Goal: Check status: Check status

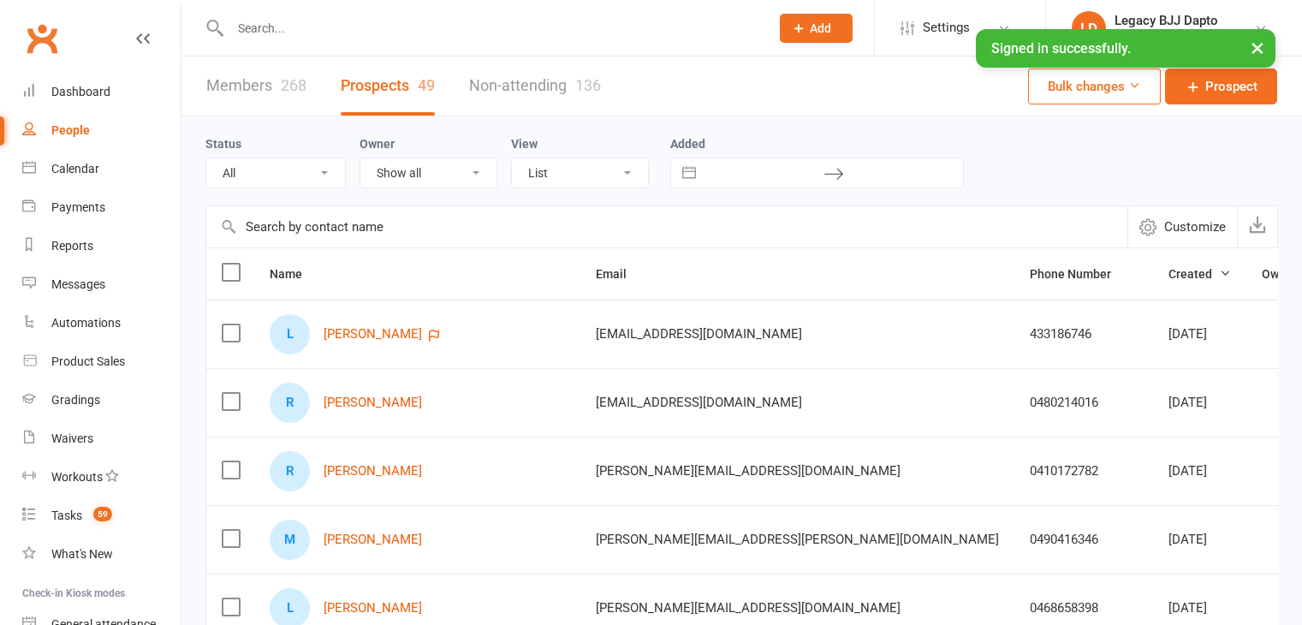
select select "100"
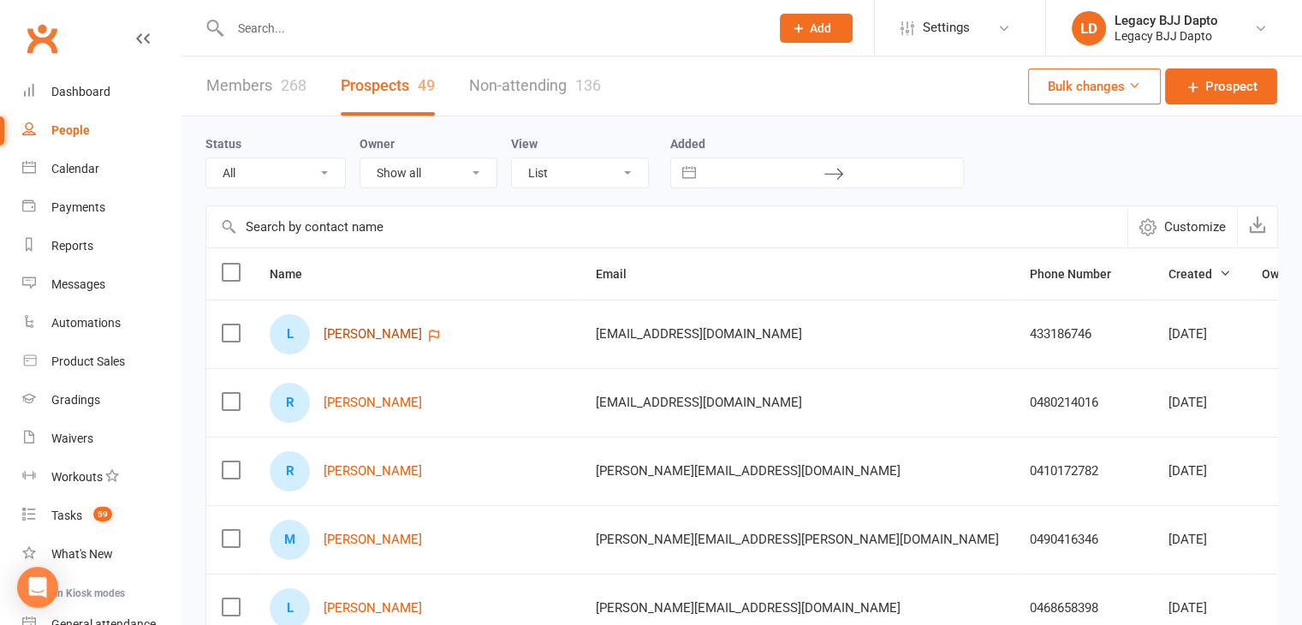
click at [387, 330] on link "[PERSON_NAME]" at bounding box center [373, 334] width 98 height 15
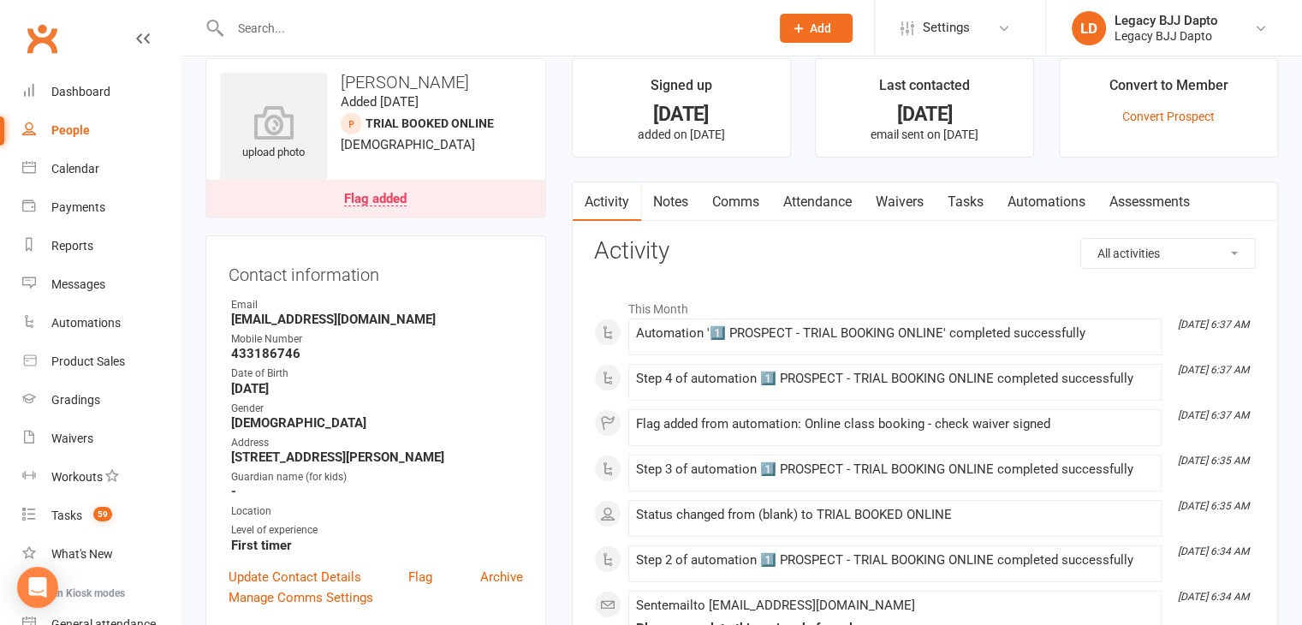
scroll to position [171, 0]
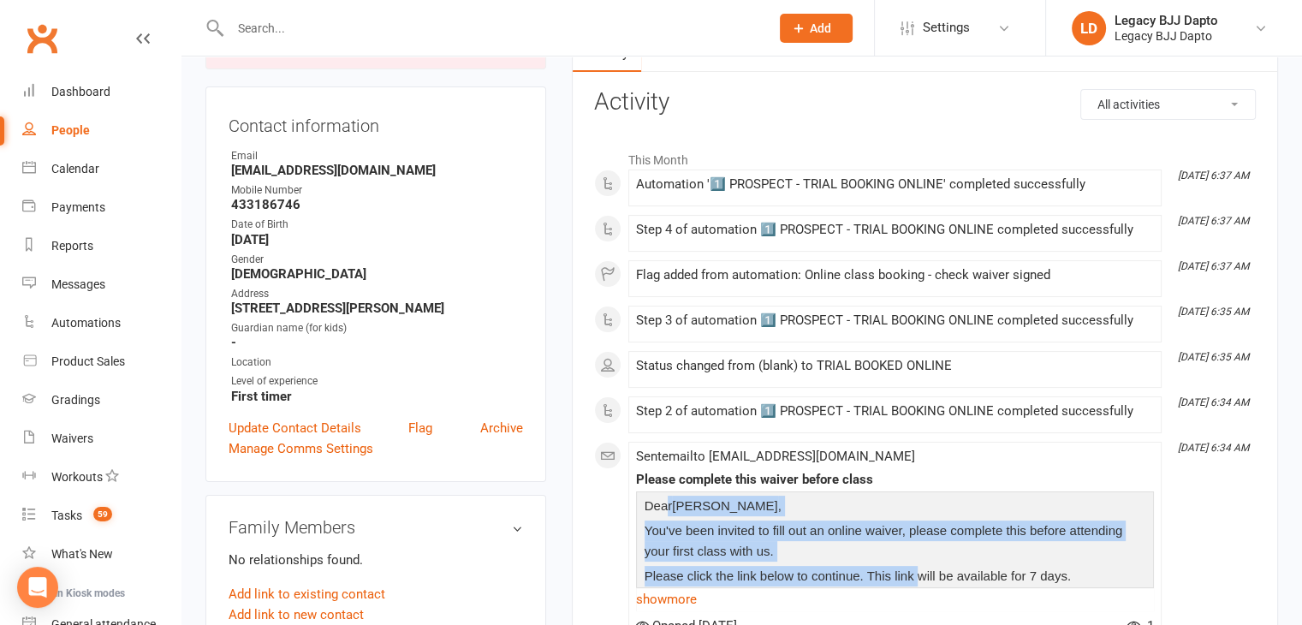
drag, startPoint x: 712, startPoint y: 529, endPoint x: 921, endPoint y: 570, distance: 212.9
click at [921, 570] on div "Dear [PERSON_NAME] , You've been invited to fill out an online waiver, please c…" at bounding box center [894, 581] width 509 height 170
click at [921, 570] on span "Please click the link below to continue. This link will be available for 7 days." at bounding box center [858, 575] width 426 height 15
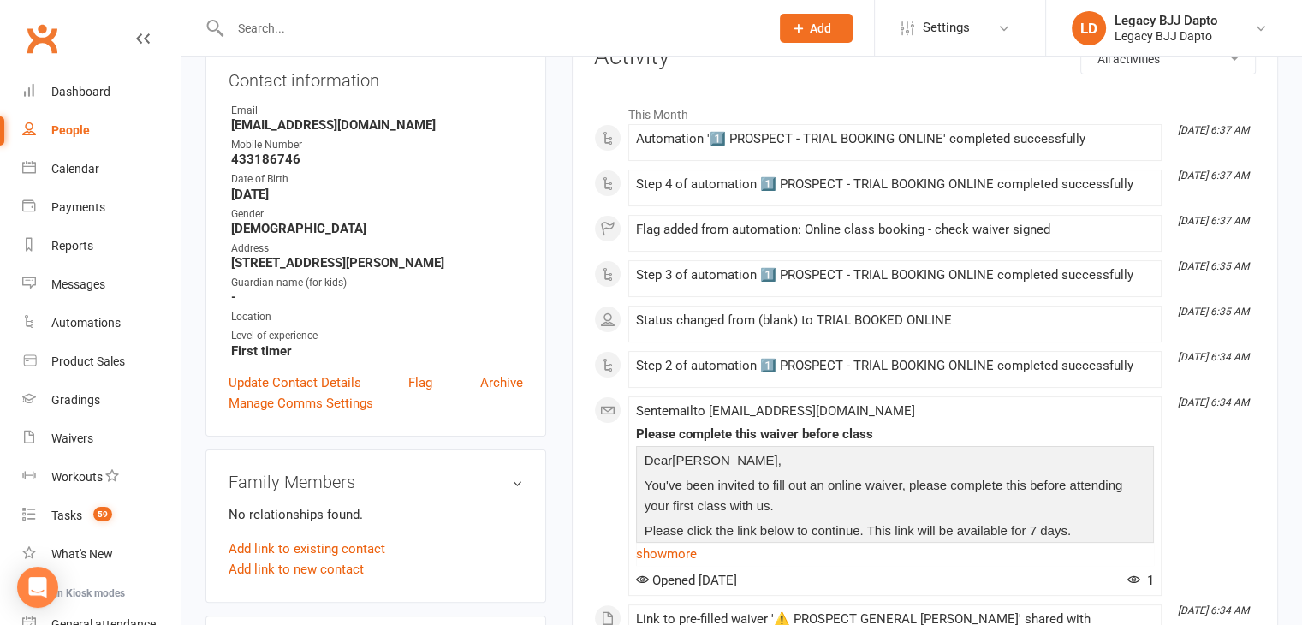
scroll to position [0, 0]
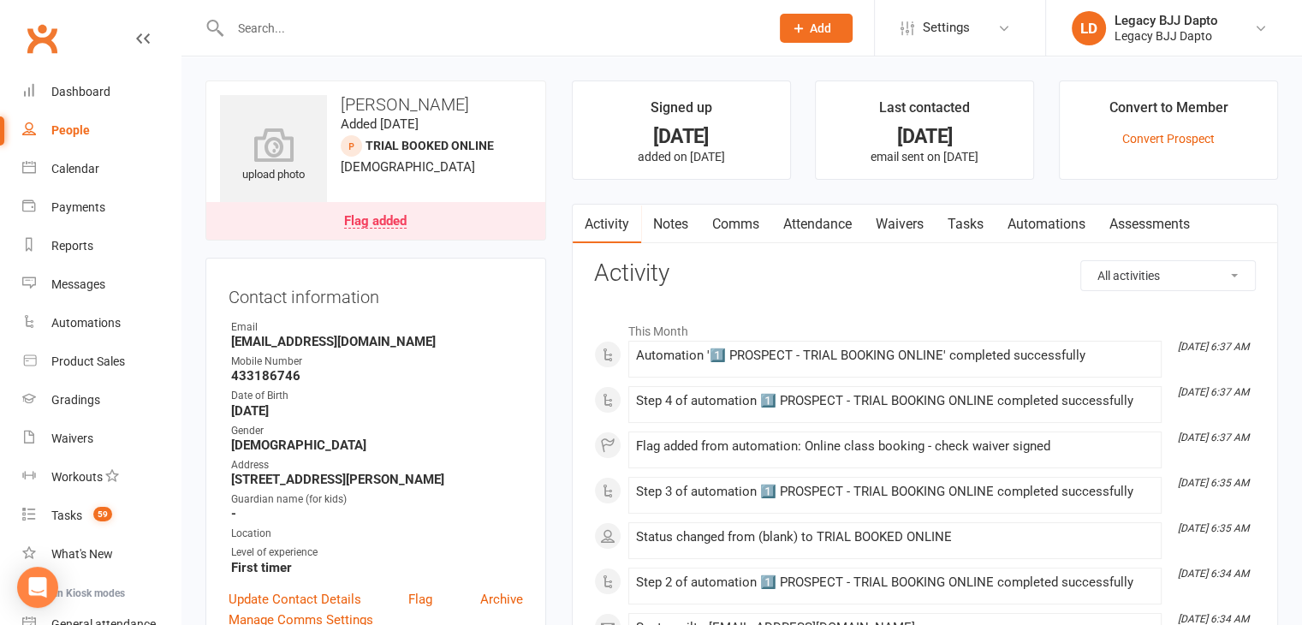
click at [892, 209] on link "Waivers" at bounding box center [900, 224] width 72 height 39
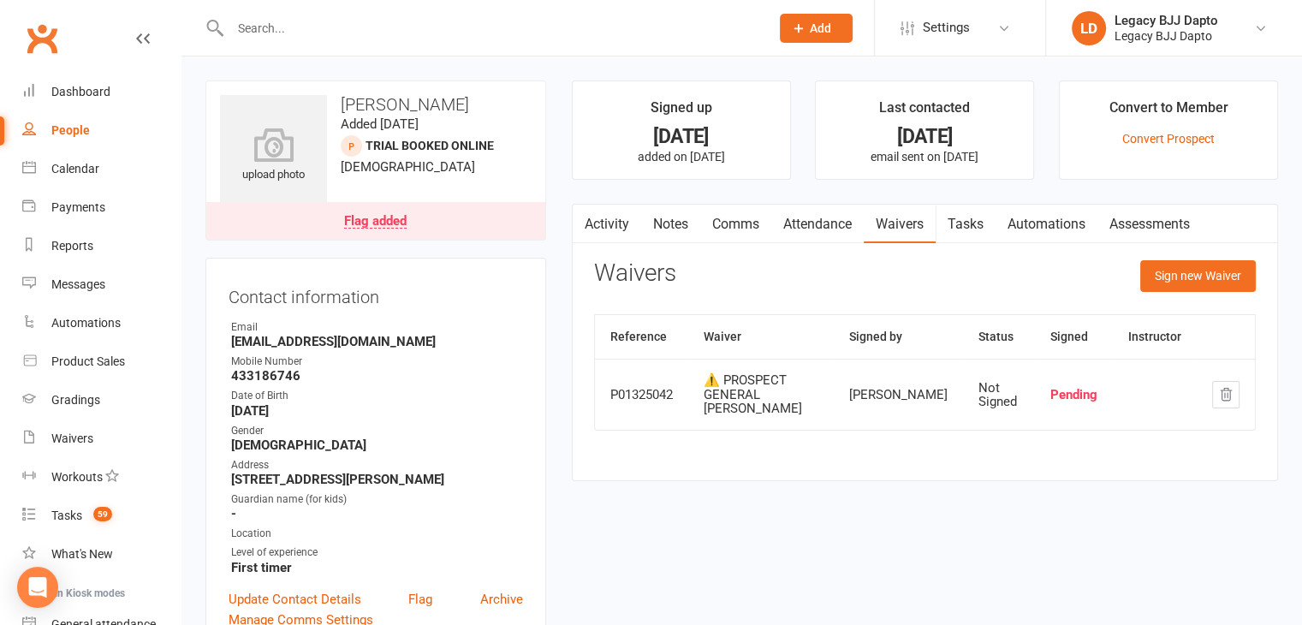
click at [88, 131] on link "People" at bounding box center [101, 130] width 158 height 39
select select "100"
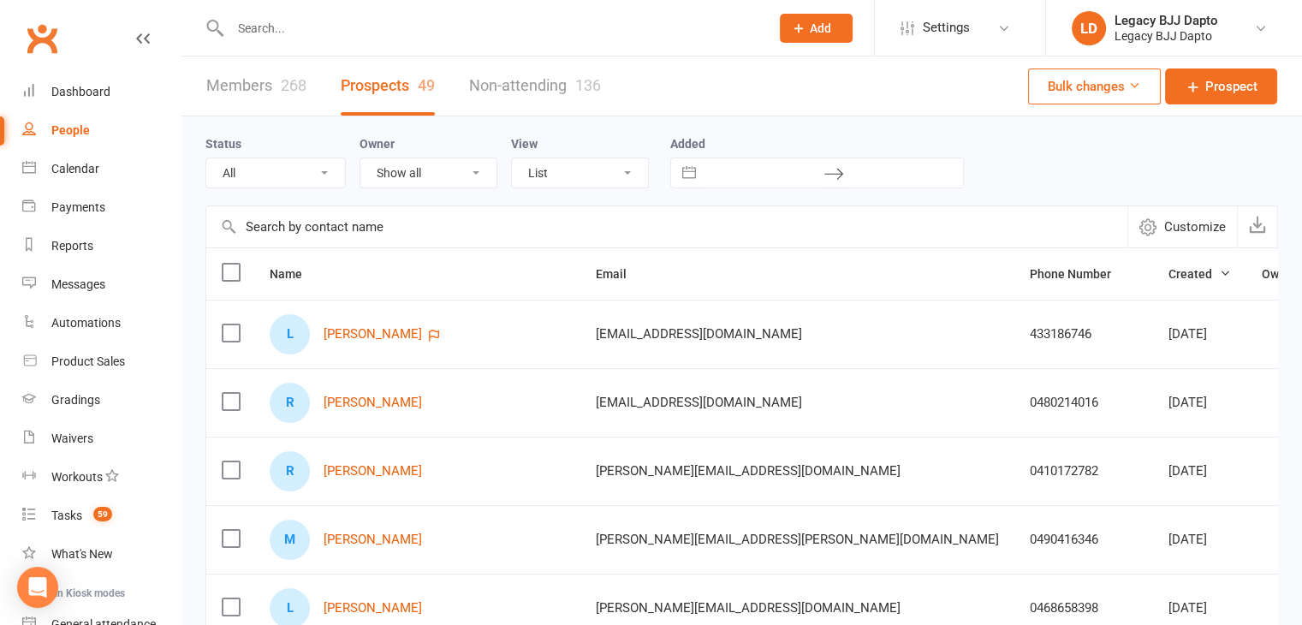
click at [301, 73] on link "Members 268" at bounding box center [256, 86] width 100 height 59
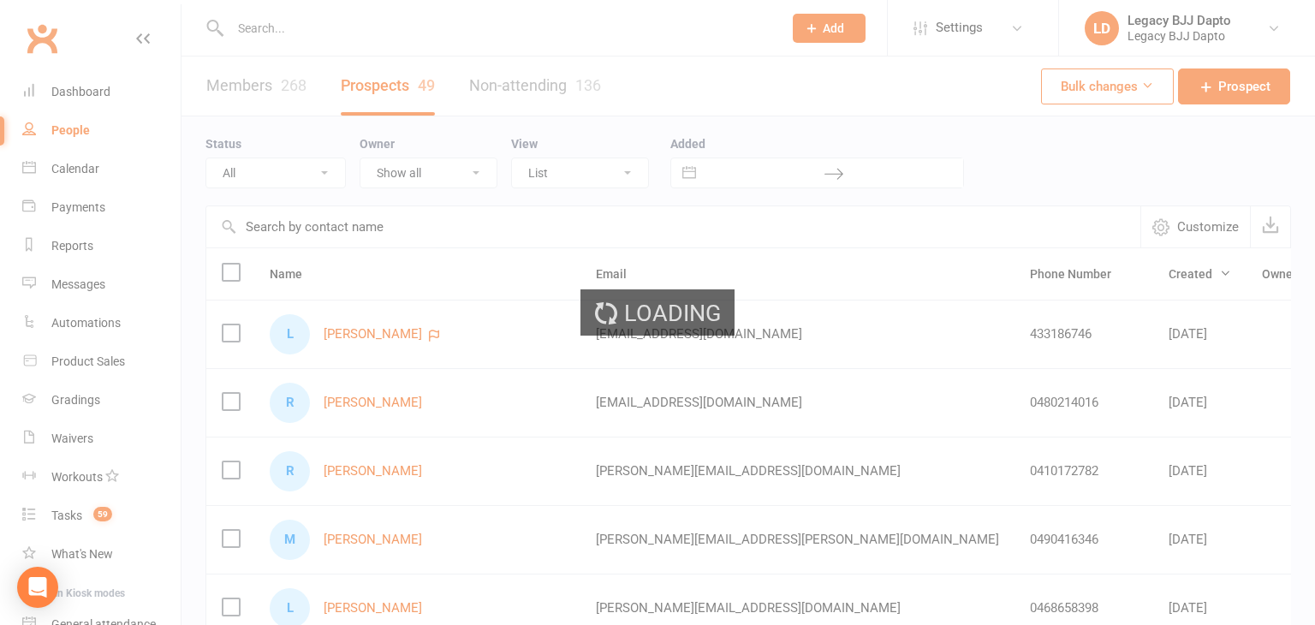
select select "100"
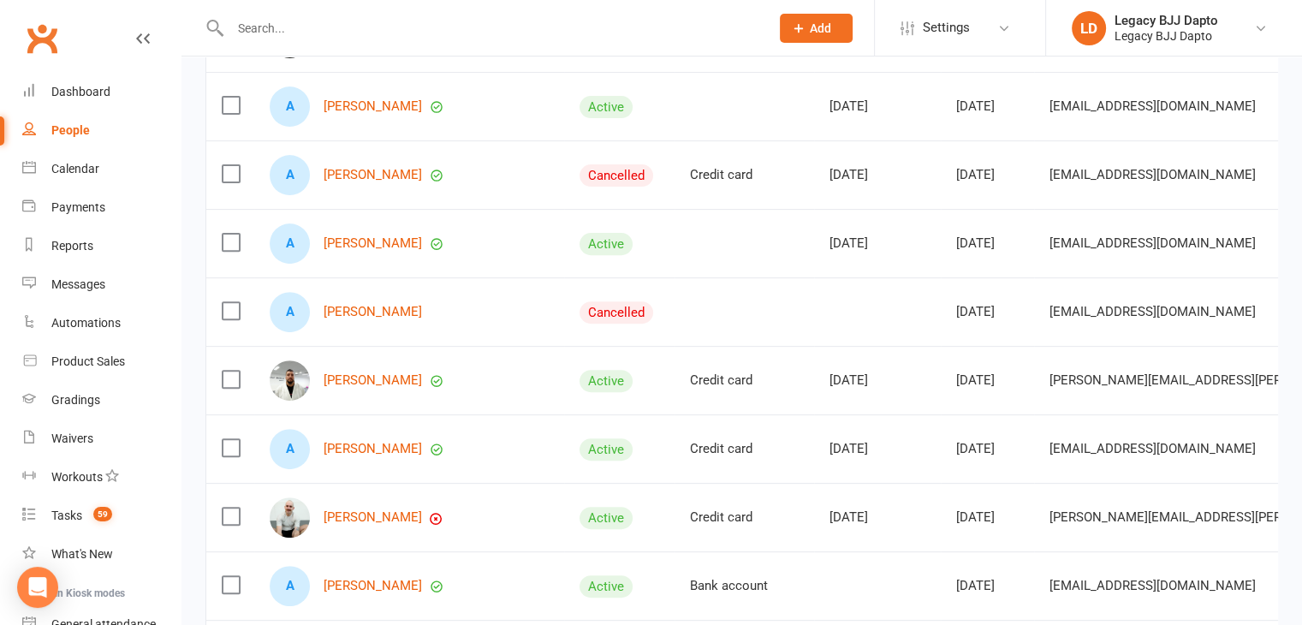
scroll to position [599, 0]
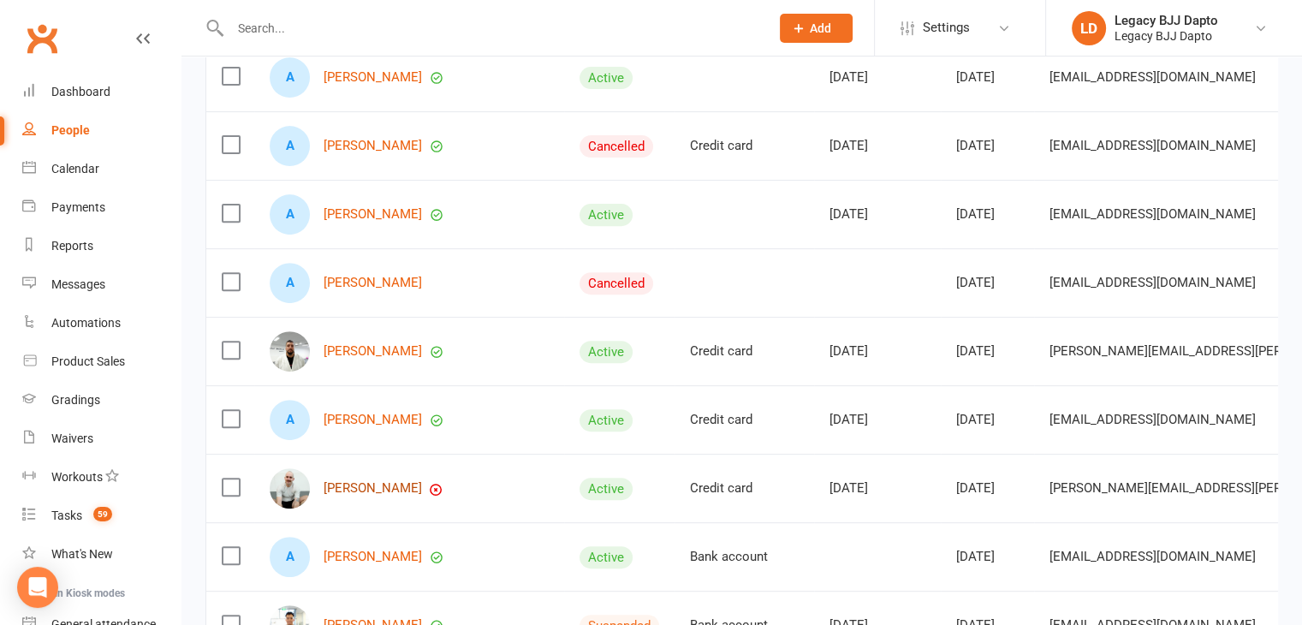
click at [382, 481] on link "[PERSON_NAME]" at bounding box center [373, 488] width 98 height 15
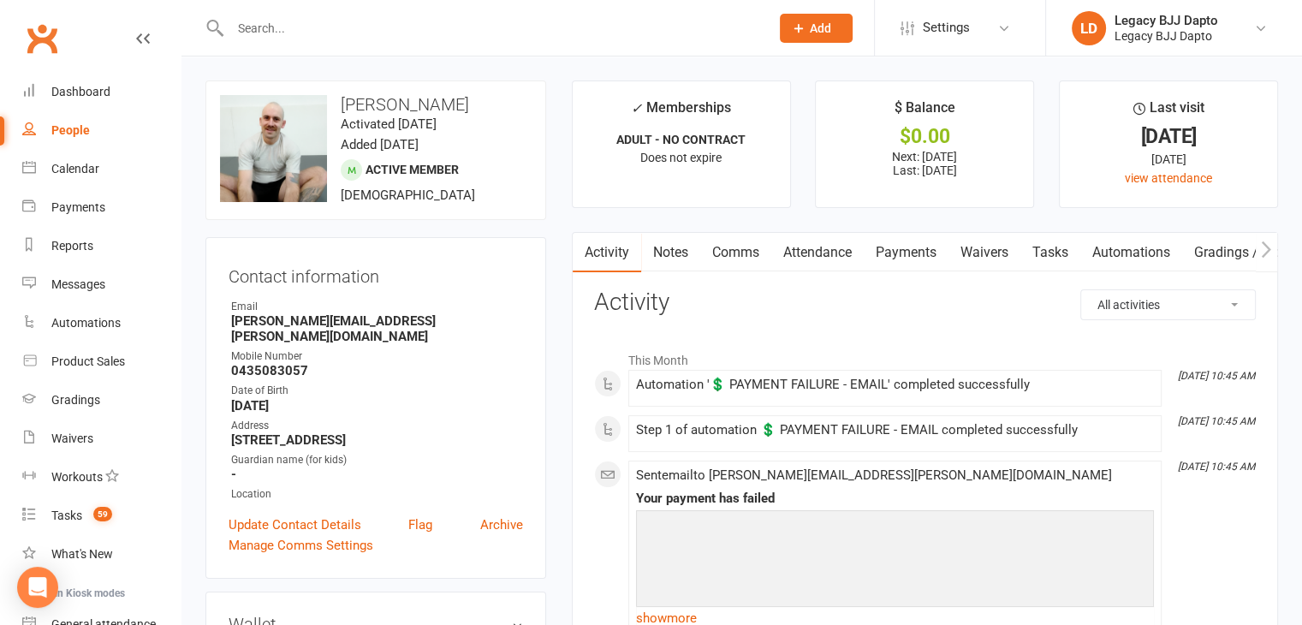
click at [928, 259] on link "Payments" at bounding box center [906, 252] width 85 height 39
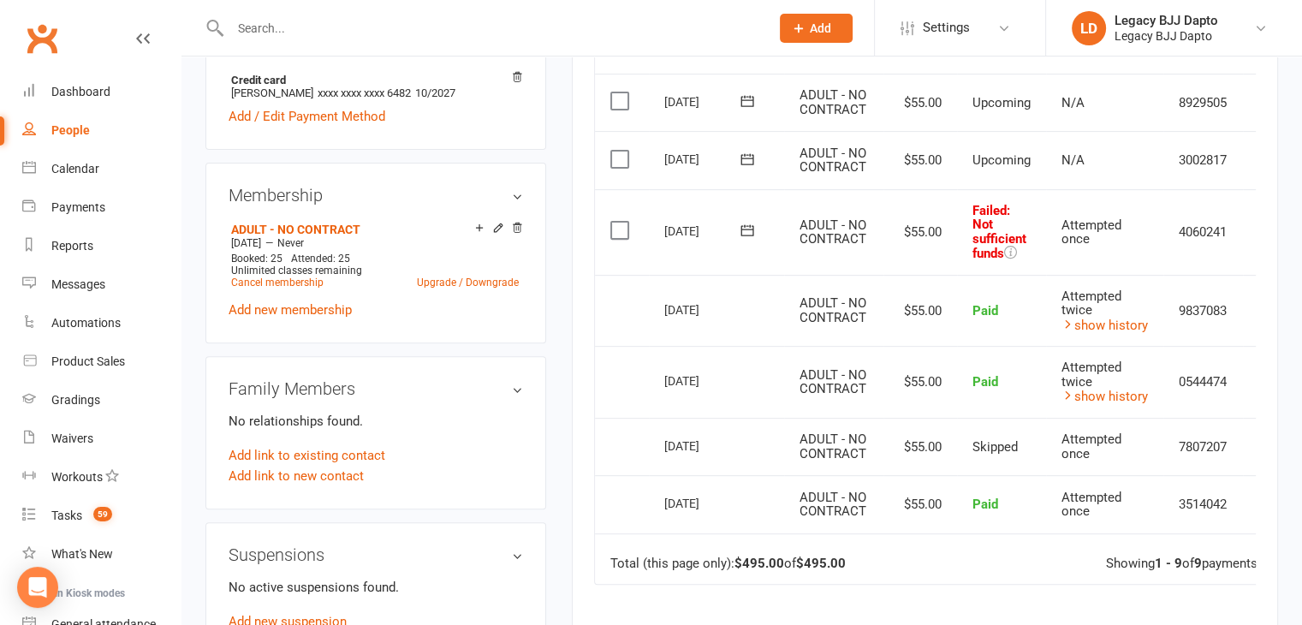
scroll to position [342, 0]
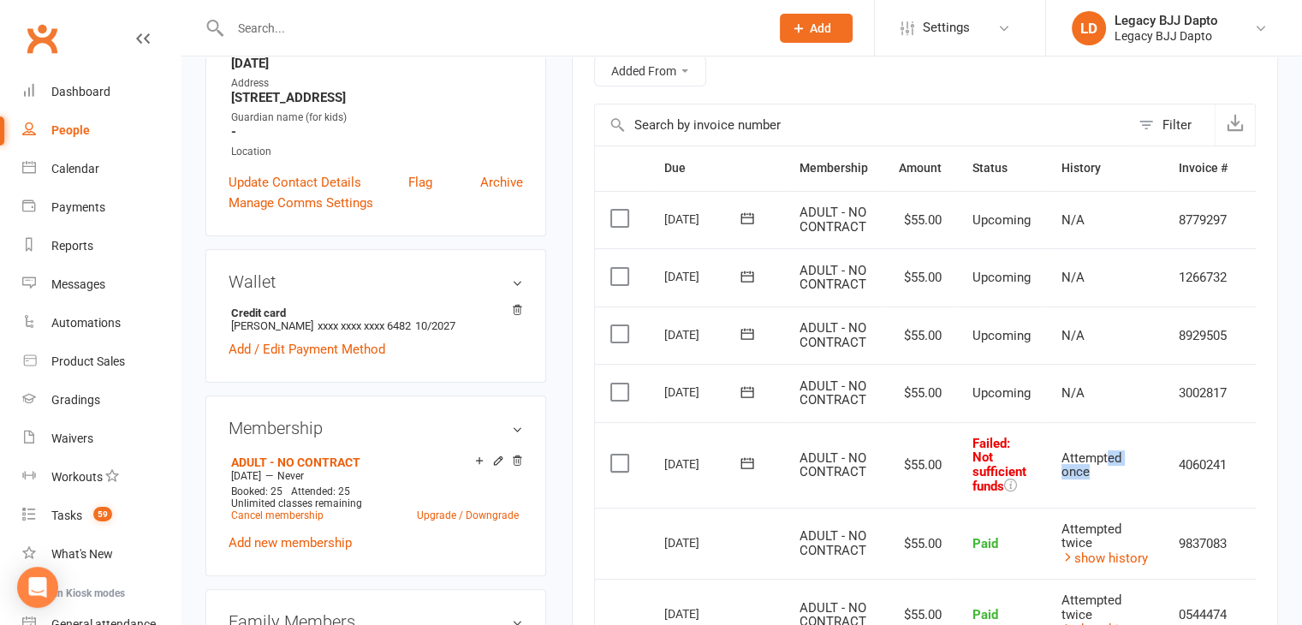
drag, startPoint x: 1096, startPoint y: 470, endPoint x: 1104, endPoint y: 427, distance: 43.7
click at [1104, 427] on td "Attempted once" at bounding box center [1104, 465] width 117 height 86
click at [1104, 426] on td "Attempted once" at bounding box center [1104, 465] width 117 height 86
